Goal: Entertainment & Leisure: Browse casually

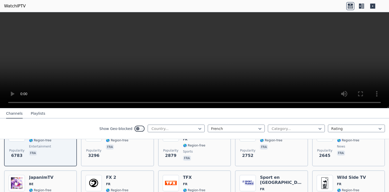
scroll to position [78, 0]
click at [107, 182] on div "FX 2 FR 🌎 Region-free entertainment ara fra eng" at bounding box center [120, 193] width 28 height 37
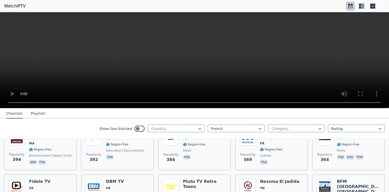
scroll to position [282, 0]
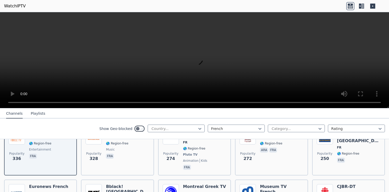
scroll to position [334, 0]
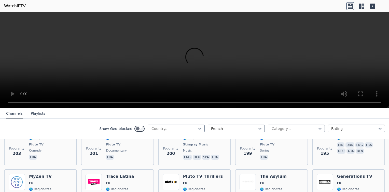
scroll to position [495, 0]
click at [40, 187] on span "🌎 Region-free" at bounding box center [40, 189] width 22 height 4
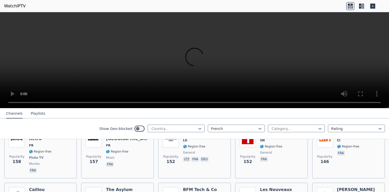
scroll to position [645, 0]
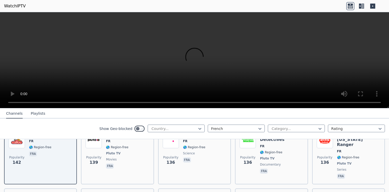
scroll to position [707, 0]
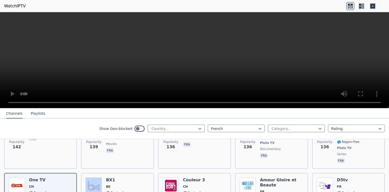
scroll to position [715, 0]
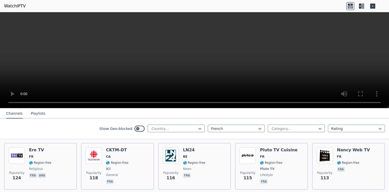
scroll to position [801, 0]
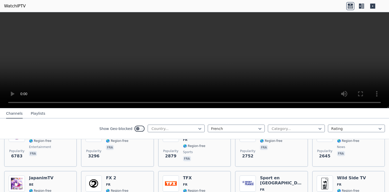
scroll to position [80, 0]
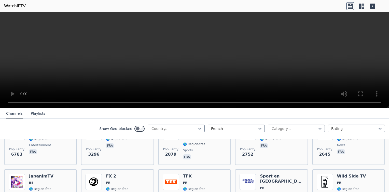
click at [134, 178] on div "Popularity 1713 FX 2 FR 🌎 Region-free entertainment ara fra eng" at bounding box center [118, 192] width 64 height 37
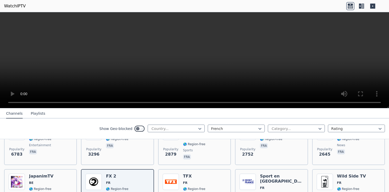
click at [363, 180] on div "Popularity 1128 Wild Side TV FR 🌎 Region-free movies fra" at bounding box center [349, 192] width 64 height 37
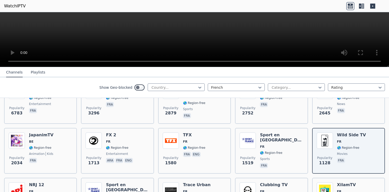
click at [197, 87] on icon at bounding box center [199, 87] width 5 height 5
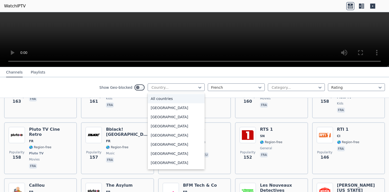
scroll to position [630, 0]
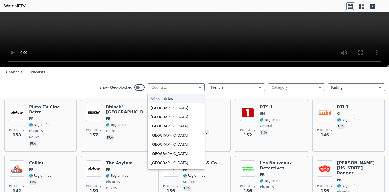
click at [187, 87] on div at bounding box center [174, 87] width 46 height 5
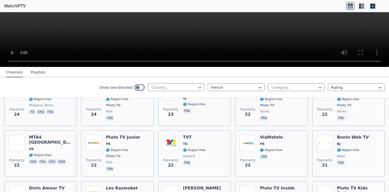
scroll to position [2539, 0]
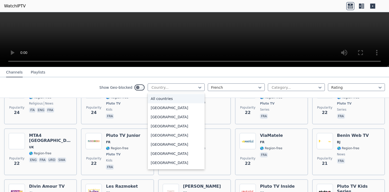
click at [198, 88] on icon at bounding box center [199, 88] width 3 height 2
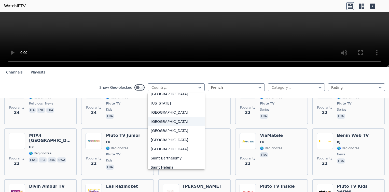
scroll to position [1375, 0]
click at [163, 139] on div "[GEOGRAPHIC_DATA]" at bounding box center [176, 140] width 57 height 9
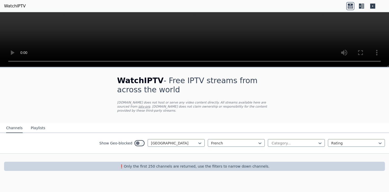
click at [261, 141] on icon at bounding box center [259, 143] width 5 height 5
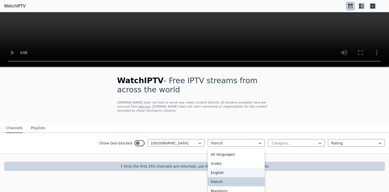
click at [236, 170] on div "English" at bounding box center [236, 172] width 57 height 9
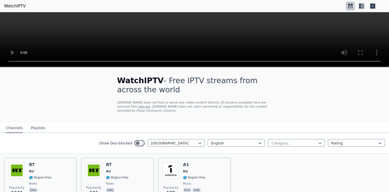
click at [37, 182] on span "news" at bounding box center [40, 184] width 22 height 4
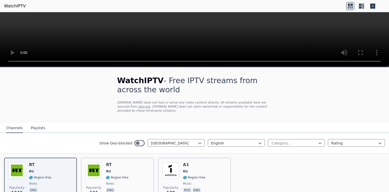
click at [197, 141] on icon at bounding box center [199, 143] width 5 height 5
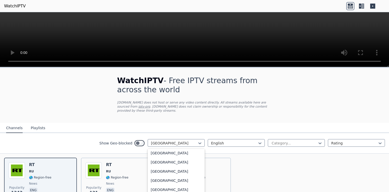
scroll to position [1778, 0]
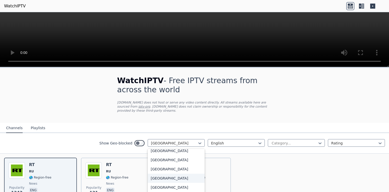
click at [176, 174] on div "[GEOGRAPHIC_DATA]" at bounding box center [176, 178] width 57 height 9
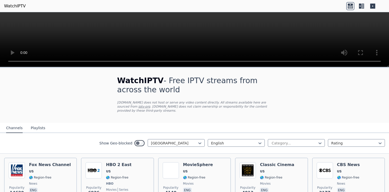
click at [128, 169] on div "Popularity 6926 HBO 2 East US 🌎 Region-free HBO movies series eng spa" at bounding box center [118, 181] width 64 height 38
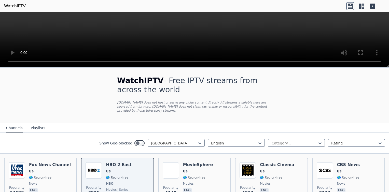
click at [213, 176] on div "Popularity 4140 MovieSphere US 🌎 Region-free movies eng" at bounding box center [195, 181] width 64 height 38
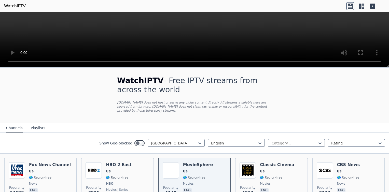
click at [281, 176] on div "Classic Cinema US 🌎 Region-free movies eng" at bounding box center [277, 181] width 34 height 38
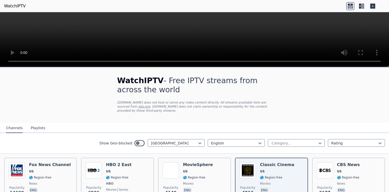
scroll to position [85, 0]
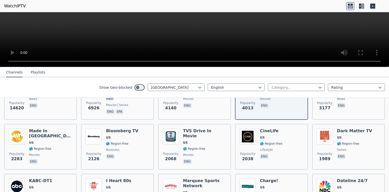
click at [295, 137] on div "Popularity 2038 CineLife US 🌎 Region-free lifestyle eng" at bounding box center [272, 147] width 64 height 37
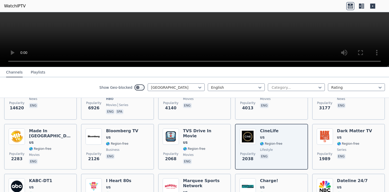
click at [355, 136] on div "Dark Matter TV US 🌎 Region-free series eng" at bounding box center [354, 147] width 35 height 37
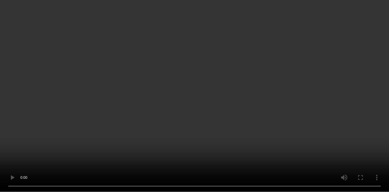
scroll to position [170, 0]
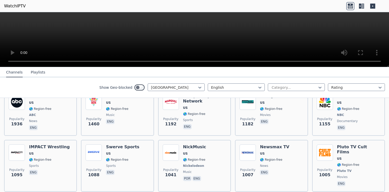
click at [62, 164] on span "sports" at bounding box center [49, 166] width 41 height 4
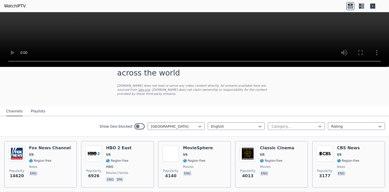
scroll to position [0, 0]
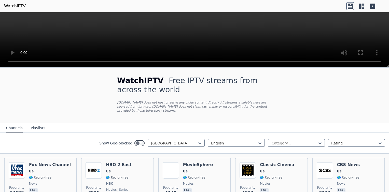
click at [116, 187] on div "HBO 2 East US 🌎 Region-free HBO movies series eng spa" at bounding box center [118, 181] width 25 height 38
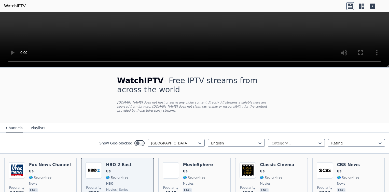
click at [209, 164] on div "Popularity 4140 MovieSphere US 🌎 Region-free movies eng" at bounding box center [195, 181] width 64 height 38
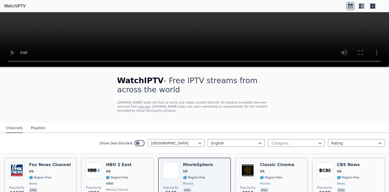
click at [260, 162] on h6 "Classic Cinema" at bounding box center [277, 164] width 34 height 5
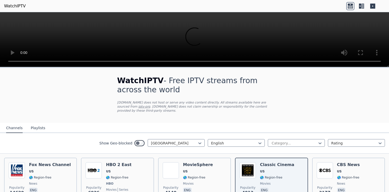
scroll to position [85, 0]
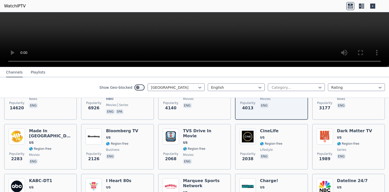
click at [46, 147] on div "Made In [GEOGRAPHIC_DATA] [GEOGRAPHIC_DATA] 🌎 Region-free movies eng" at bounding box center [50, 147] width 43 height 37
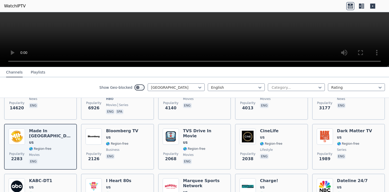
click at [256, 142] on div "Popularity 2038 CineLife US 🌎 Region-free lifestyle eng" at bounding box center [272, 147] width 64 height 37
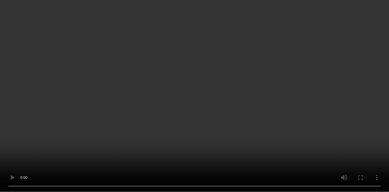
scroll to position [339, 0]
